Goal: Check status: Check status

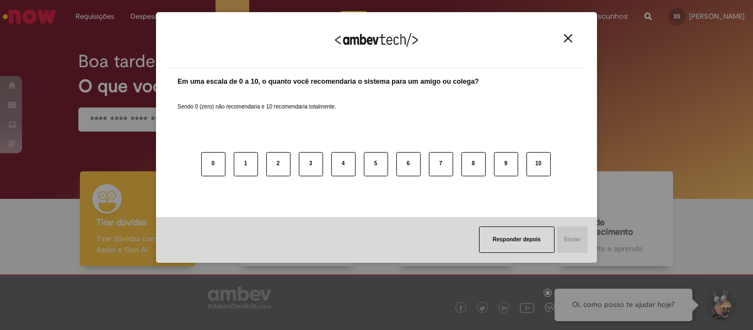
click at [568, 40] on img "Close" at bounding box center [568, 38] width 8 height 8
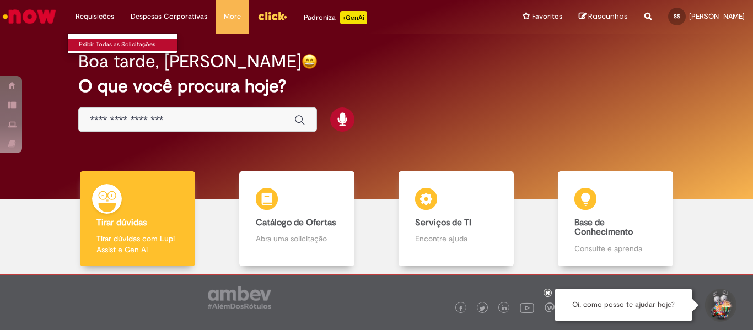
click at [111, 45] on link "Exibir Todas as Solicitações" at bounding box center [128, 45] width 121 height 12
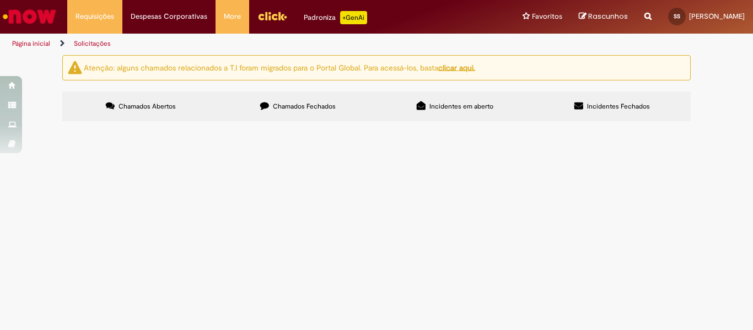
click at [329, 113] on label "Chamados Fechados" at bounding box center [297, 106] width 157 height 30
click at [0, 0] on td at bounding box center [0, 0] width 0 height 0
click at [471, 106] on span "Incidentes em aberto" at bounding box center [461, 106] width 64 height 9
click at [583, 113] on label "Incidentes Fechados" at bounding box center [611, 106] width 157 height 30
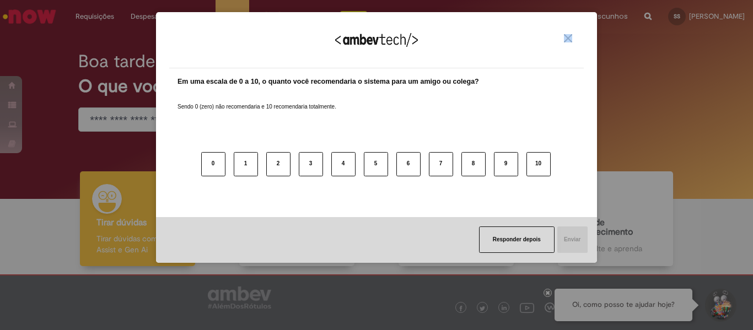
drag, startPoint x: 568, startPoint y: 32, endPoint x: 568, endPoint y: 39, distance: 6.6
click at [568, 39] on div "Agradecemos seu feedback!" at bounding box center [376, 46] width 414 height 43
click at [568, 39] on img "Close" at bounding box center [568, 38] width 8 height 8
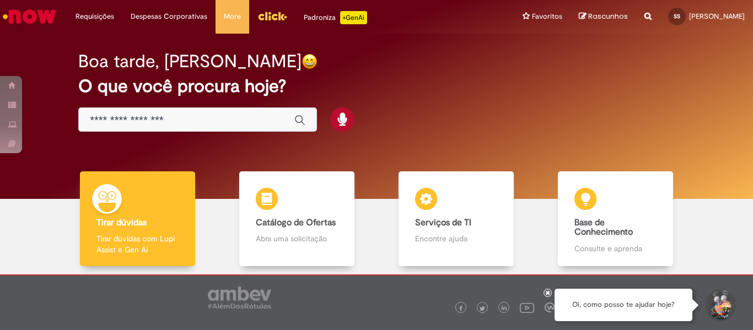
scroll to position [57, 0]
